Goal: Find specific page/section: Find specific page/section

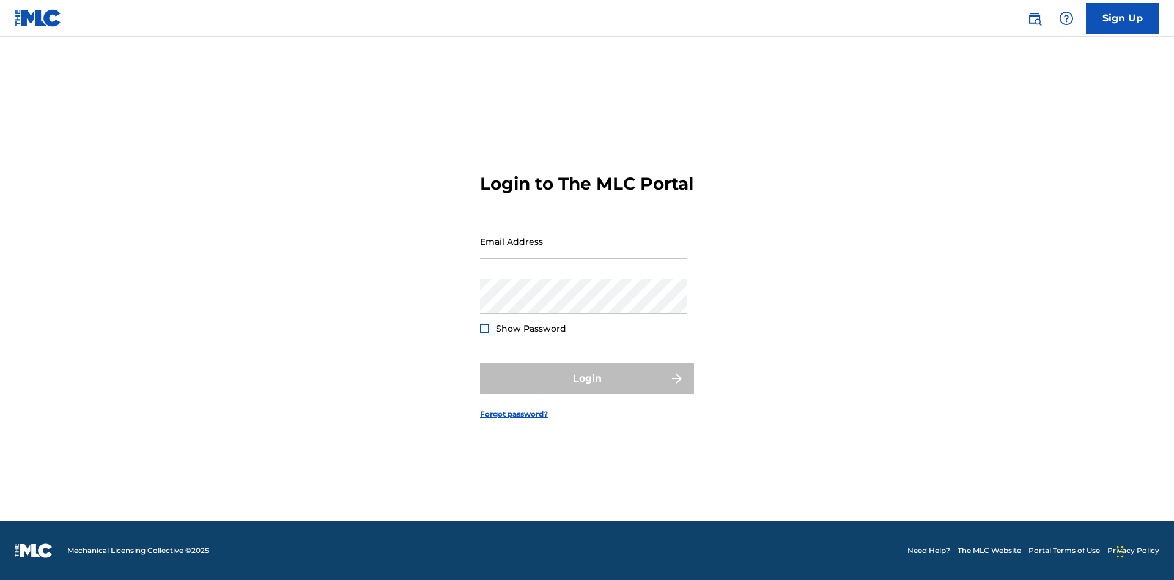
scroll to position [16, 0]
type input "[PERSON_NAME][EMAIL_ADDRESS][PERSON_NAME][DOMAIN_NAME]"
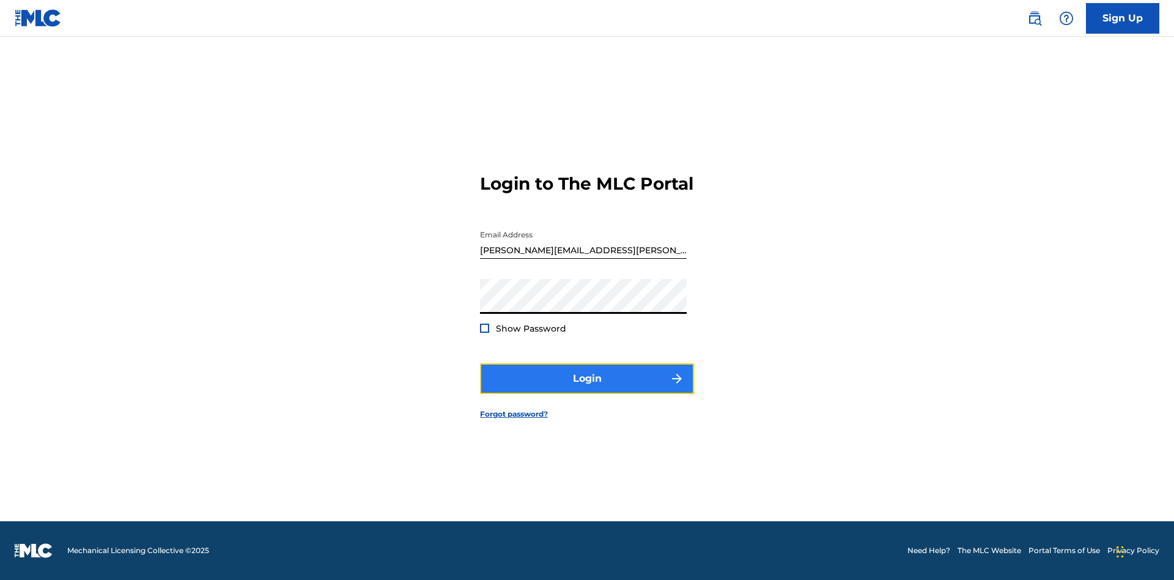
click at [587, 389] on button "Login" at bounding box center [587, 378] width 214 height 31
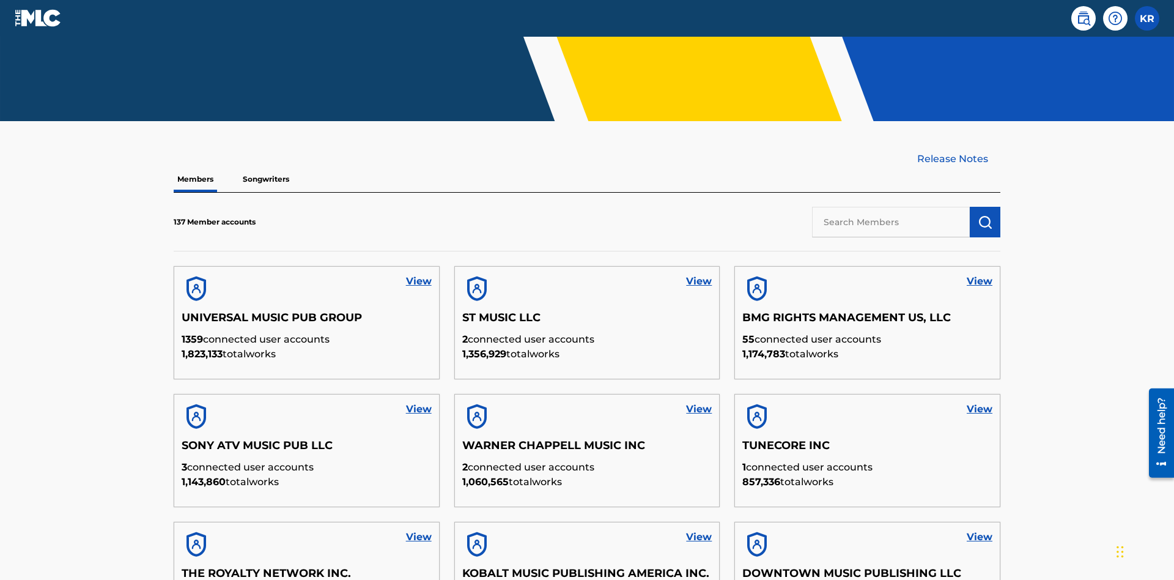
click at [891, 207] on input "text" at bounding box center [891, 222] width 158 height 31
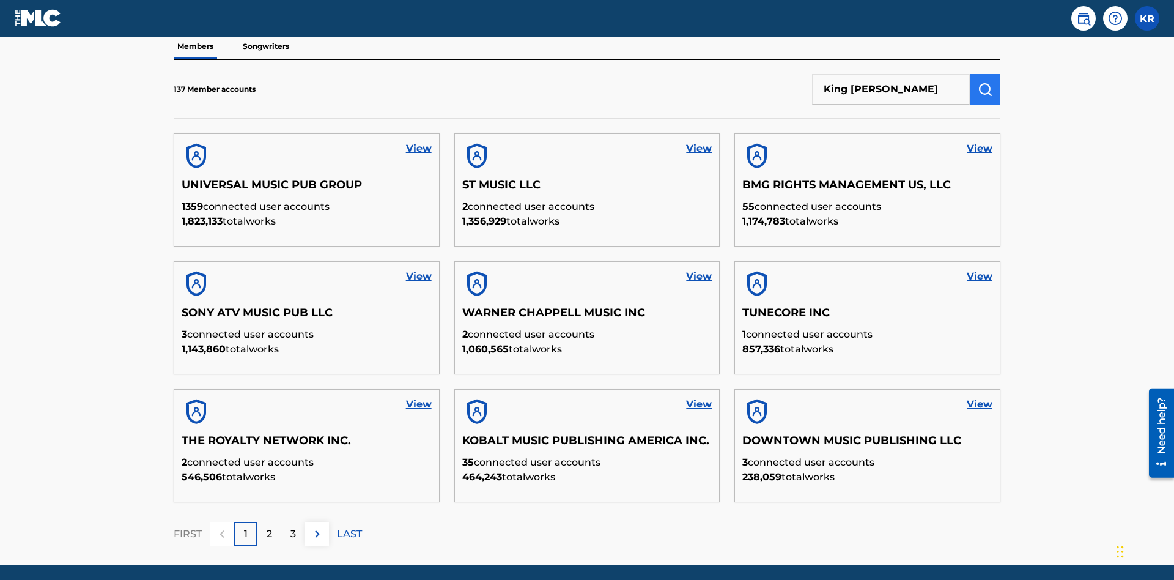
type input "King [PERSON_NAME]"
click at [985, 82] on img "submit" at bounding box center [985, 89] width 15 height 15
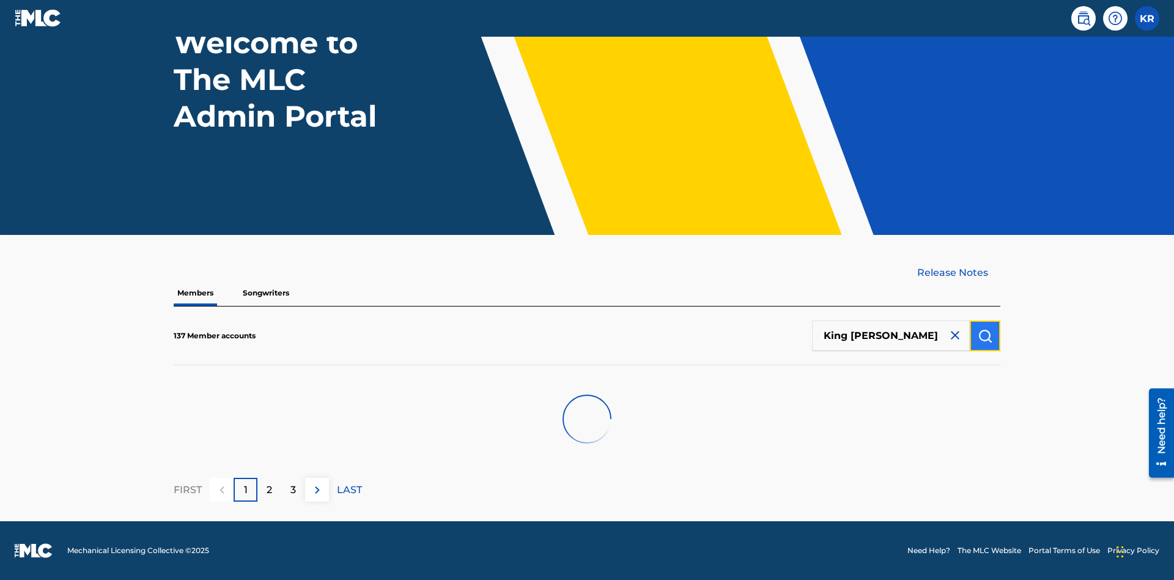
scroll to position [102, 0]
